Goal: Transaction & Acquisition: Purchase product/service

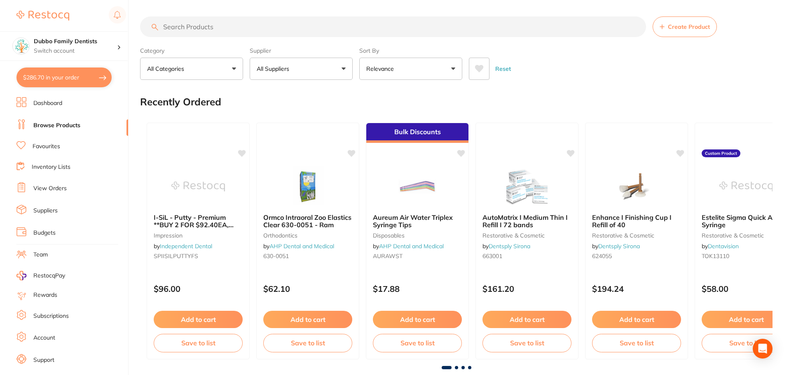
click at [46, 71] on button "$286.70 in your order" at bounding box center [63, 78] width 95 height 20
checkbox input "true"
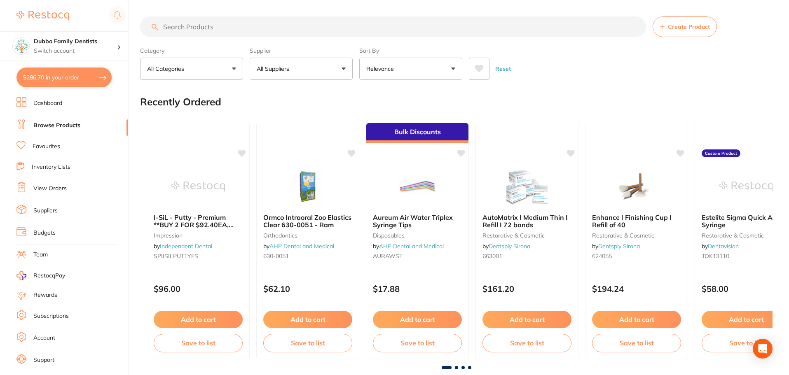
checkbox input "true"
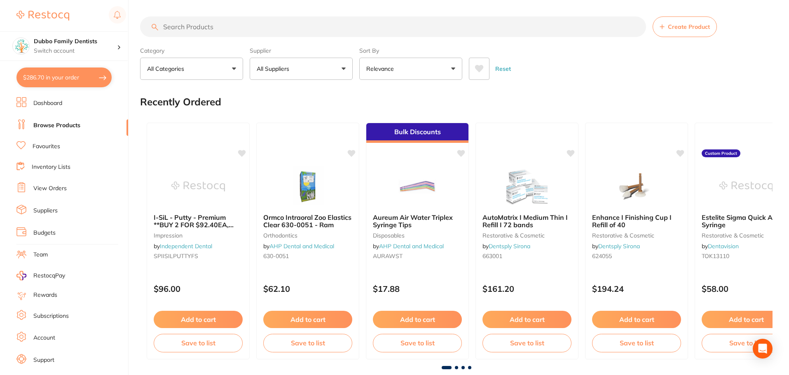
checkbox input "true"
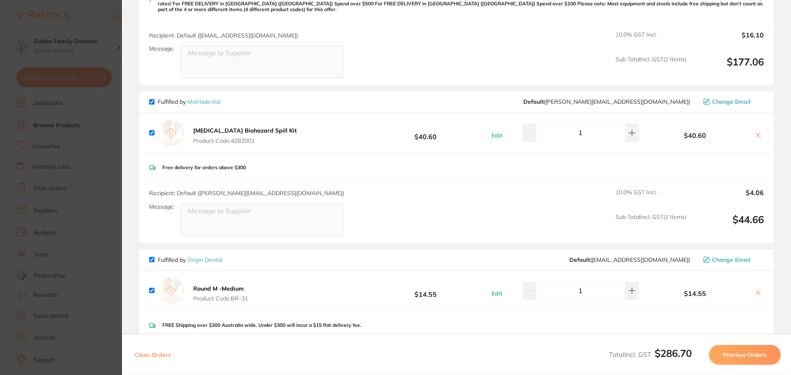
scroll to position [412, 0]
